Goal: Information Seeking & Learning: Check status

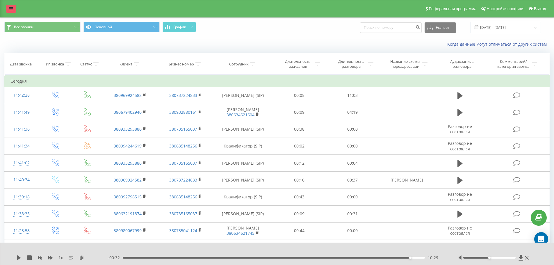
click at [10, 6] on link at bounding box center [11, 9] width 10 height 8
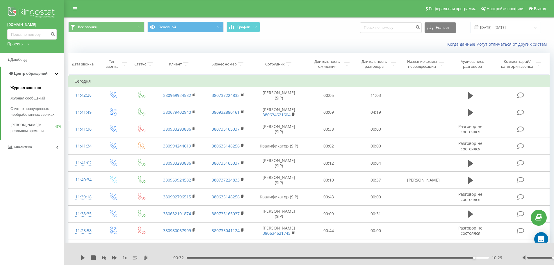
click at [30, 88] on span "Журнал звонков" at bounding box center [25, 88] width 31 height 6
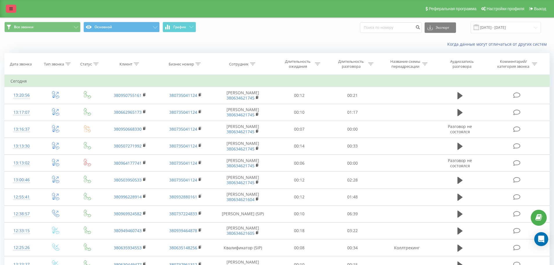
click at [13, 10] on link at bounding box center [11, 9] width 10 height 8
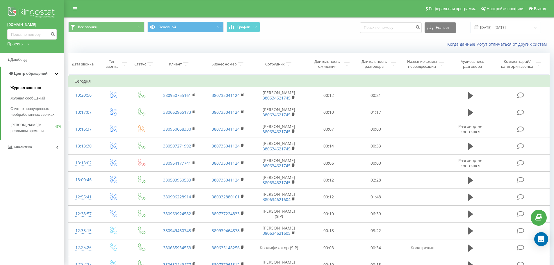
click at [34, 90] on span "Журнал звонков" at bounding box center [25, 88] width 31 height 6
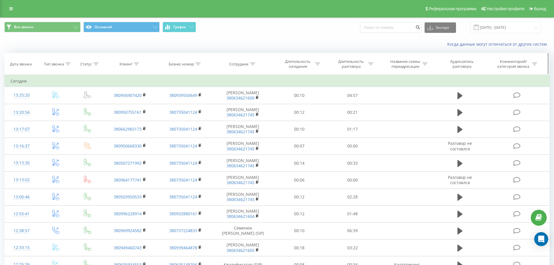
click at [252, 65] on icon at bounding box center [252, 64] width 5 height 3
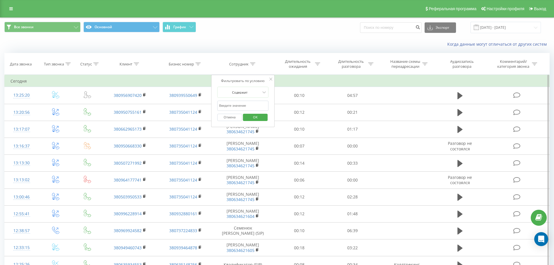
click at [238, 105] on input "text" at bounding box center [242, 106] width 51 height 10
type input "семенюк"
click at [256, 119] on span "OK" at bounding box center [255, 117] width 16 height 9
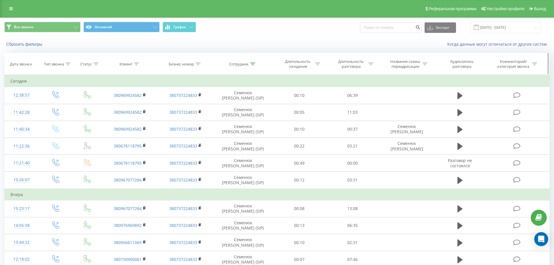
click at [253, 63] on icon at bounding box center [252, 64] width 5 height 3
drag, startPoint x: 239, startPoint y: 104, endPoint x: 211, endPoint y: 106, distance: 27.7
click at [211, 106] on div "Фильтровать по условию Содержит семенюк Отмена OK" at bounding box center [242, 101] width 63 height 52
click at [238, 107] on input "text" at bounding box center [242, 106] width 51 height 10
click at [249, 117] on span "OK" at bounding box center [255, 117] width 16 height 9
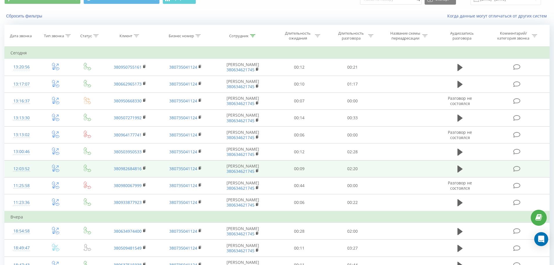
scroll to position [58, 0]
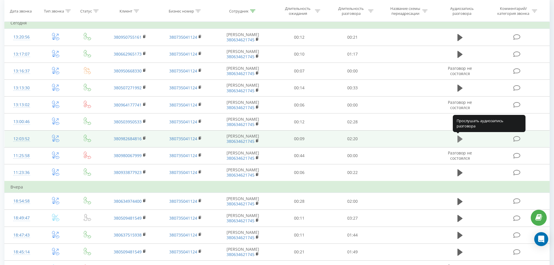
click at [458, 139] on icon at bounding box center [459, 138] width 5 height 7
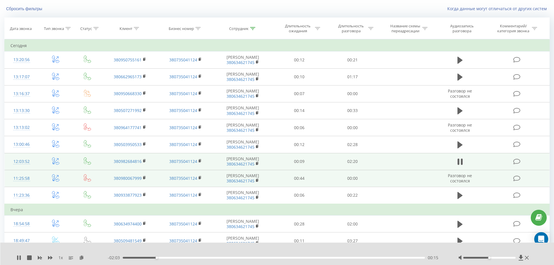
scroll to position [29, 0]
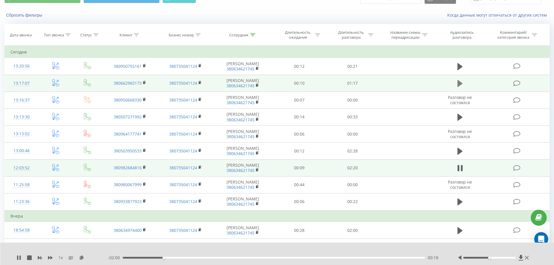
click at [460, 85] on icon at bounding box center [459, 83] width 5 height 7
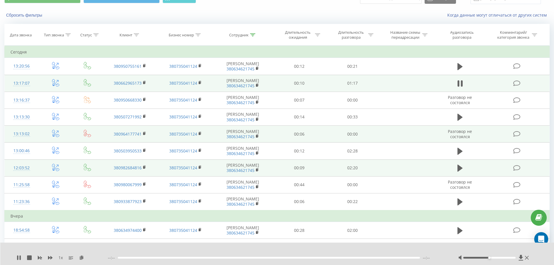
scroll to position [0, 0]
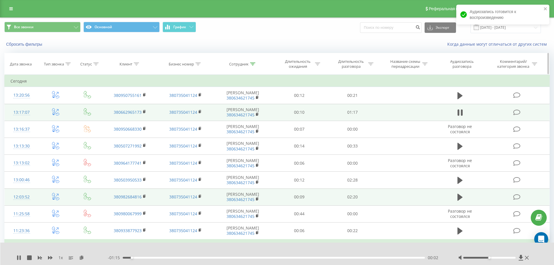
click at [253, 62] on div at bounding box center [252, 64] width 5 height 5
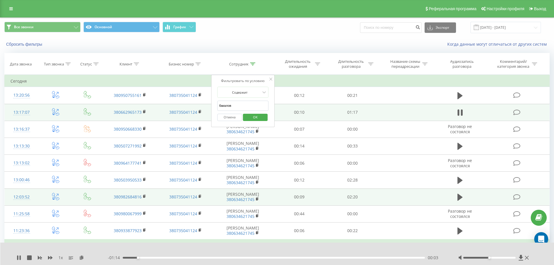
drag, startPoint x: 234, startPoint y: 106, endPoint x: 218, endPoint y: 106, distance: 16.6
click at [218, 106] on input "бакалов" at bounding box center [242, 106] width 51 height 10
type input "шевцов"
click at [258, 116] on span "OK" at bounding box center [255, 117] width 16 height 9
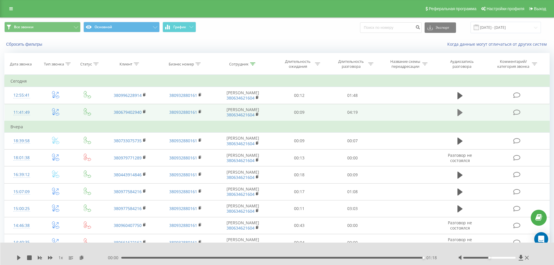
click at [459, 113] on icon at bounding box center [459, 112] width 5 height 7
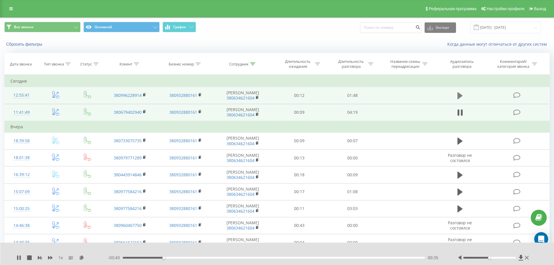
click at [456, 95] on button at bounding box center [460, 95] width 9 height 9
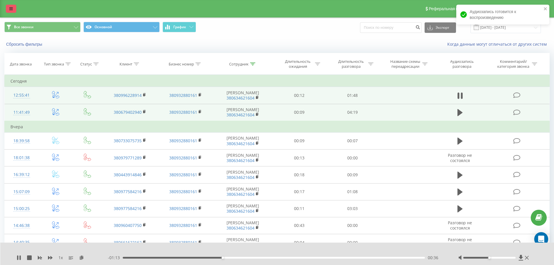
click at [10, 9] on icon at bounding box center [10, 9] width 3 height 4
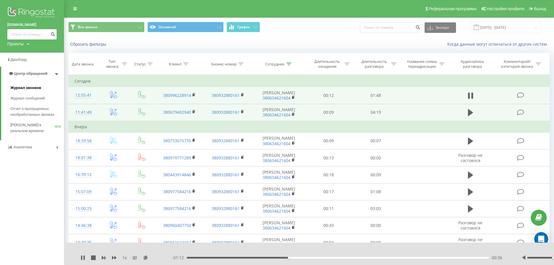
click at [35, 89] on span "Журнал звонков" at bounding box center [25, 88] width 31 height 6
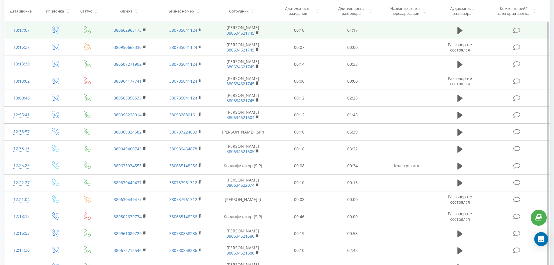
scroll to position [116, 0]
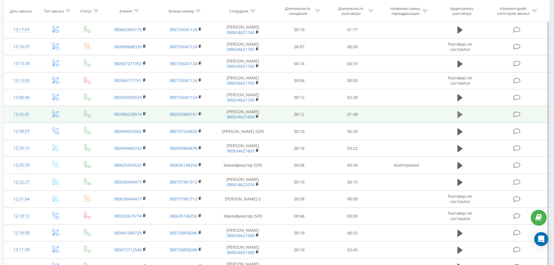
click at [459, 115] on icon at bounding box center [459, 114] width 5 height 7
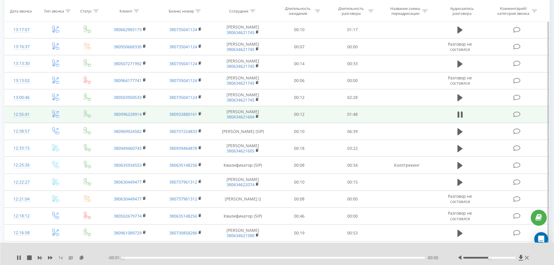
click at [346, 257] on div "00:00" at bounding box center [274, 258] width 302 height 2
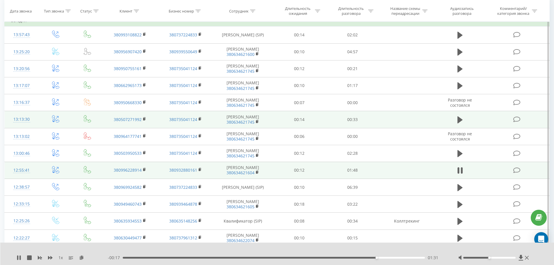
scroll to position [0, 0]
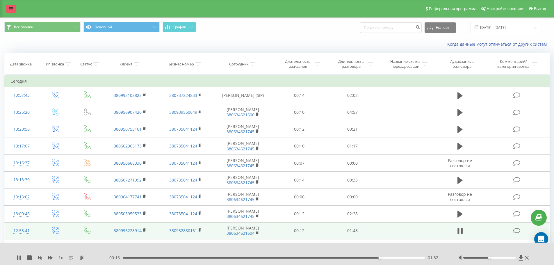
click at [9, 7] on link at bounding box center [11, 9] width 10 height 8
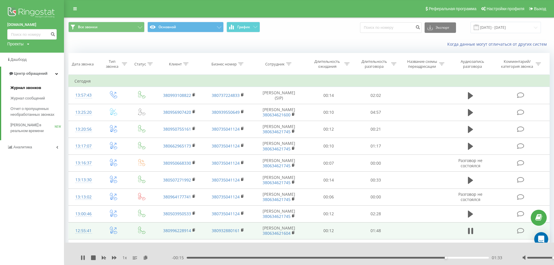
click at [21, 88] on span "Журнал звонков" at bounding box center [25, 88] width 31 height 6
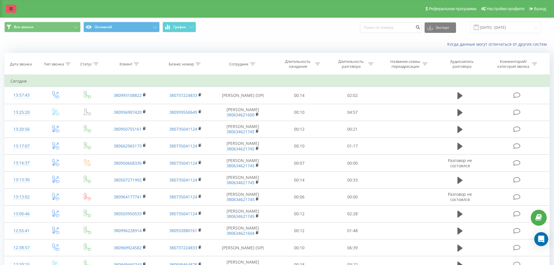
click at [13, 12] on link at bounding box center [11, 9] width 10 height 8
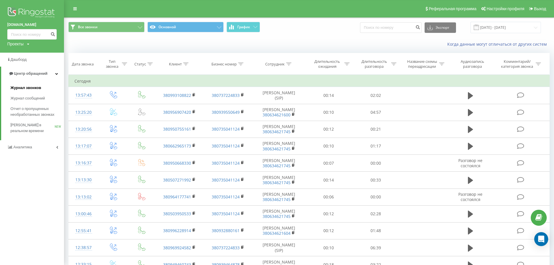
click at [24, 88] on span "Журнал звонков" at bounding box center [25, 88] width 31 height 6
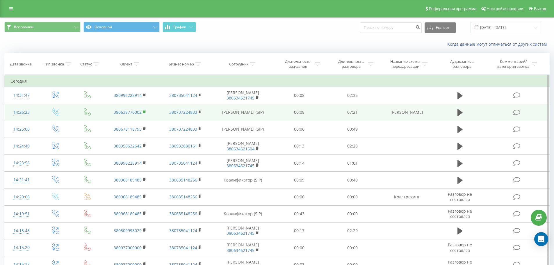
click at [145, 113] on rect at bounding box center [144, 111] width 2 height 3
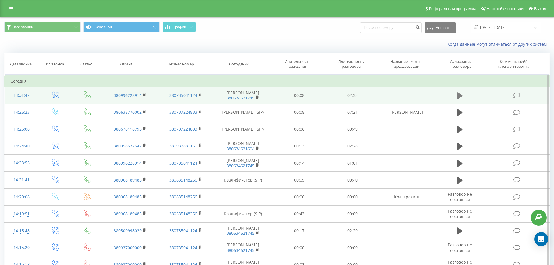
click at [461, 96] on icon at bounding box center [459, 95] width 5 height 7
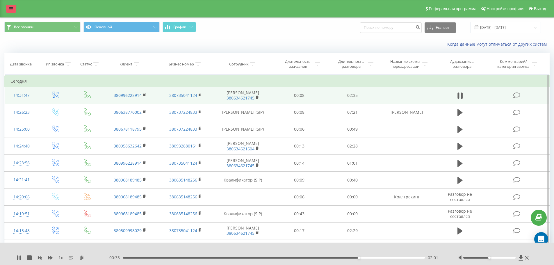
click at [9, 6] on link at bounding box center [11, 9] width 10 height 8
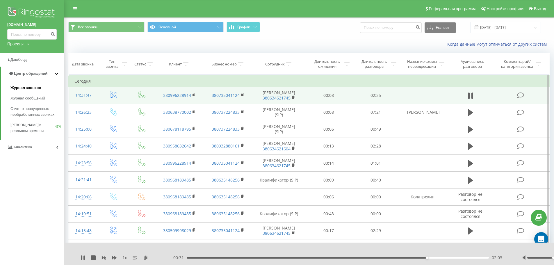
click at [26, 87] on span "Журнал звонков" at bounding box center [25, 88] width 31 height 6
